Goal: Information Seeking & Learning: Learn about a topic

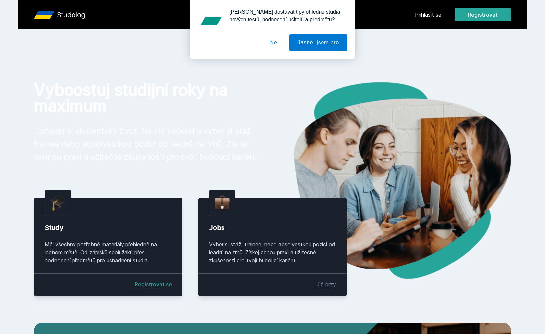
click at [269, 41] on button "Ne" at bounding box center [274, 42] width 24 height 17
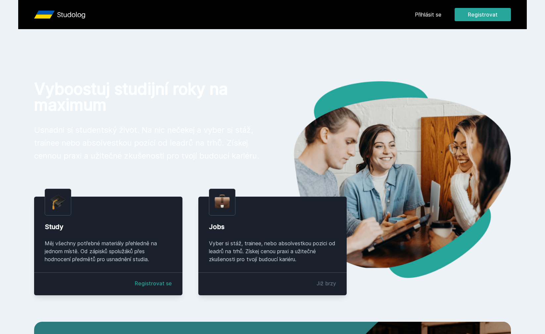
scroll to position [1, 0]
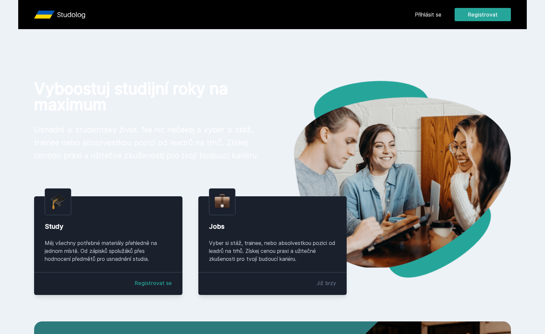
click at [265, 239] on div "Vyber si stáž, trainee, nebo absolvestkou pozici od leadrů na trhů. Získej ceno…" at bounding box center [272, 251] width 127 height 24
click at [220, 206] on img at bounding box center [221, 201] width 15 height 17
click at [215, 228] on div "Jobs" at bounding box center [272, 226] width 127 height 9
click at [325, 284] on div "Již brzy" at bounding box center [326, 283] width 20 height 8
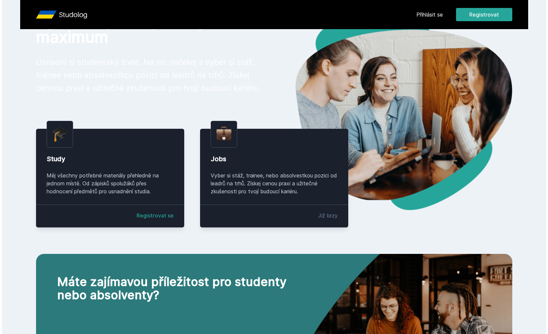
scroll to position [0, 0]
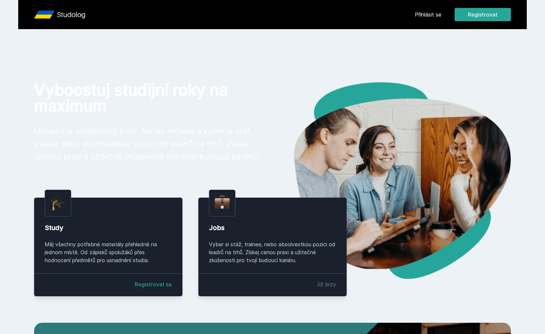
click at [151, 282] on link "Registrovat se" at bounding box center [153, 284] width 37 height 8
click at [158, 285] on link "Registrovat se" at bounding box center [153, 284] width 37 height 8
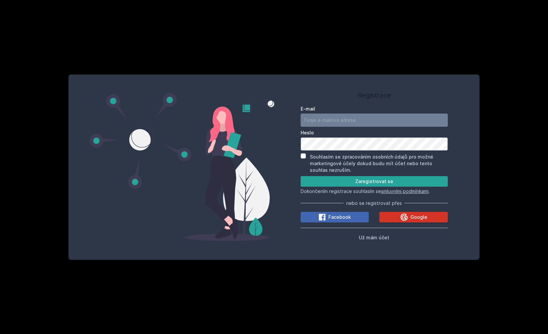
click at [403, 218] on icon at bounding box center [404, 216] width 7 height 7
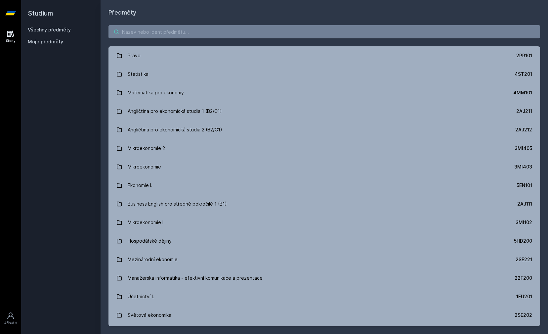
click at [177, 26] on input "search" at bounding box center [325, 31] width 432 height 13
type input "a"
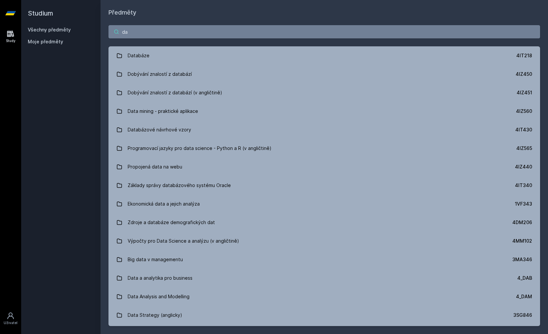
type input "d"
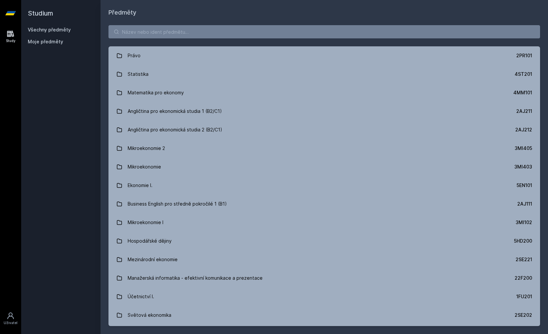
click at [38, 33] on div "Všechny předměty" at bounding box center [61, 29] width 66 height 7
click at [39, 30] on link "Všechny předměty" at bounding box center [49, 30] width 43 height 6
click at [12, 38] on div "Study" at bounding box center [11, 40] width 10 height 5
click at [12, 14] on icon at bounding box center [10, 13] width 11 height 4
click at [12, 42] on div "Study" at bounding box center [11, 40] width 10 height 5
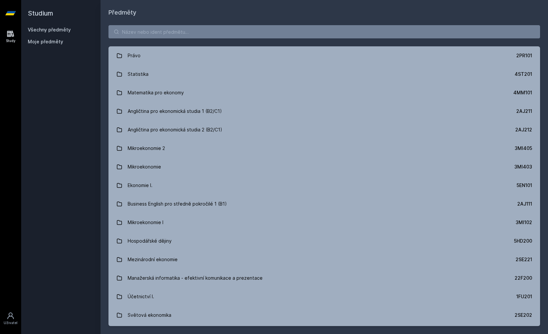
click at [53, 15] on h2 "Studium" at bounding box center [61, 13] width 66 height 26
click at [167, 29] on input "search" at bounding box center [325, 31] width 432 height 13
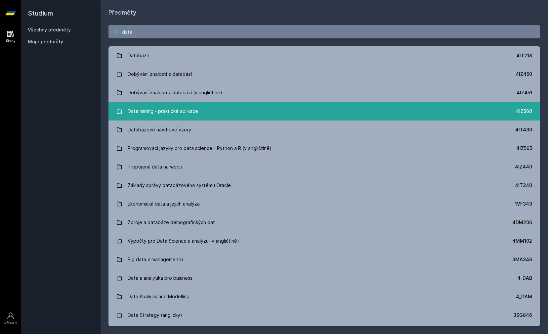
type input "data"
click at [172, 106] on div "Data mining - praktické aplikace" at bounding box center [163, 111] width 70 height 13
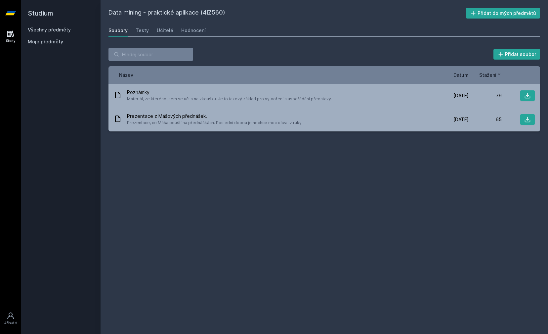
click at [35, 10] on h2 "Studium" at bounding box center [61, 13] width 66 height 26
click at [15, 35] on link "Study" at bounding box center [10, 36] width 19 height 20
